Goal: Find specific page/section: Find specific page/section

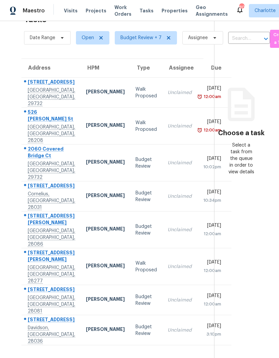
scroll to position [21, 0]
click at [259, 288] on section "Choose a task Select a task from the queue in order to view details" at bounding box center [241, 179] width 54 height 358
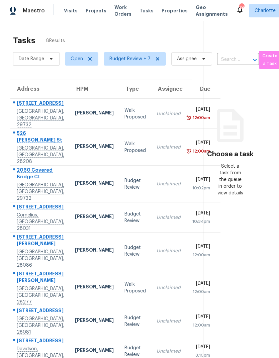
scroll to position [0, 0]
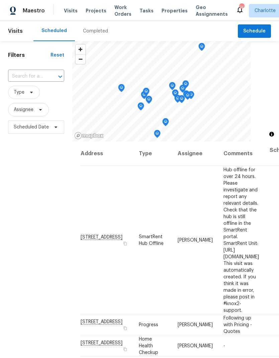
click at [118, 10] on span "Work Orders" at bounding box center [122, 10] width 17 height 13
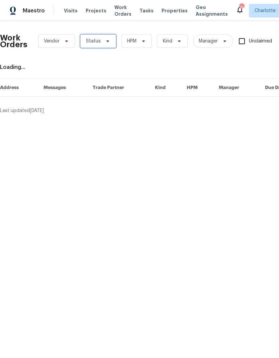
click at [102, 46] on span "Status" at bounding box center [98, 40] width 36 height 13
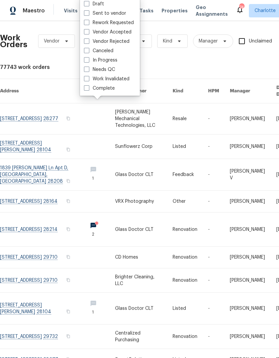
click at [111, 72] on label "Needs QC" at bounding box center [99, 69] width 31 height 7
click at [88, 71] on input "Needs QC" at bounding box center [86, 68] width 4 height 4
checkbox input "true"
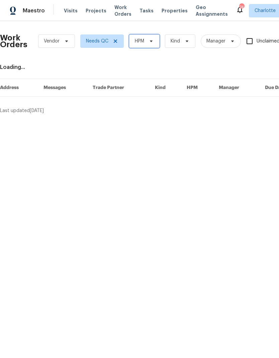
click at [148, 45] on span "HPM" at bounding box center [144, 40] width 30 height 13
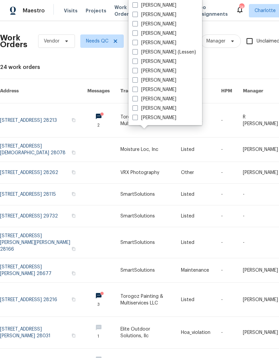
scroll to position [83, 0]
click at [165, 117] on label "[PERSON_NAME]" at bounding box center [154, 117] width 44 height 7
click at [137, 117] on input "[PERSON_NAME]" at bounding box center [134, 116] width 4 height 4
checkbox input "true"
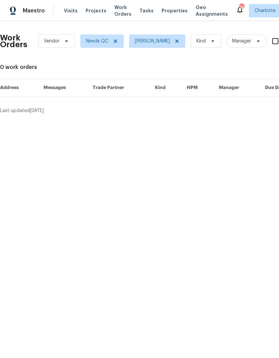
click at [36, 14] on div "Maestro" at bounding box center [22, 10] width 45 height 13
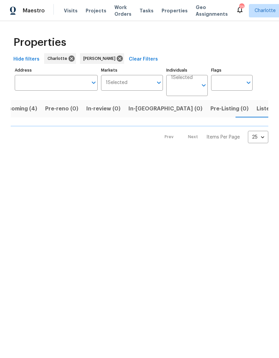
scroll to position [0, 14]
